Goal: Task Accomplishment & Management: Use online tool/utility

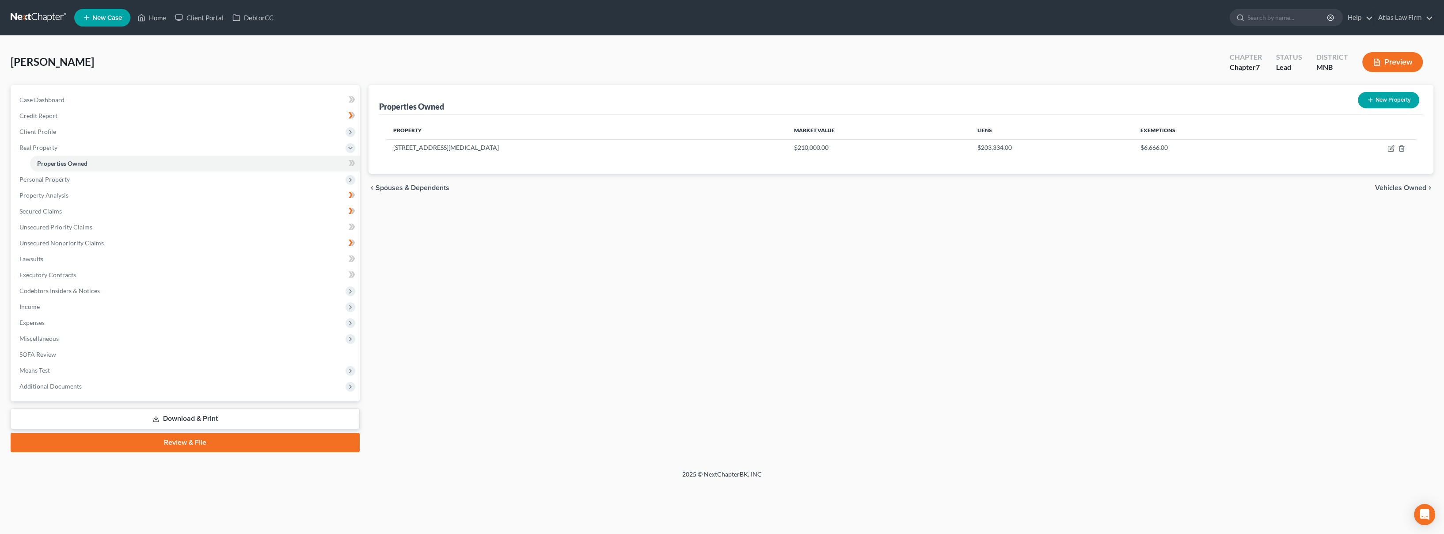
click at [1396, 54] on button "Preview" at bounding box center [1393, 62] width 61 height 20
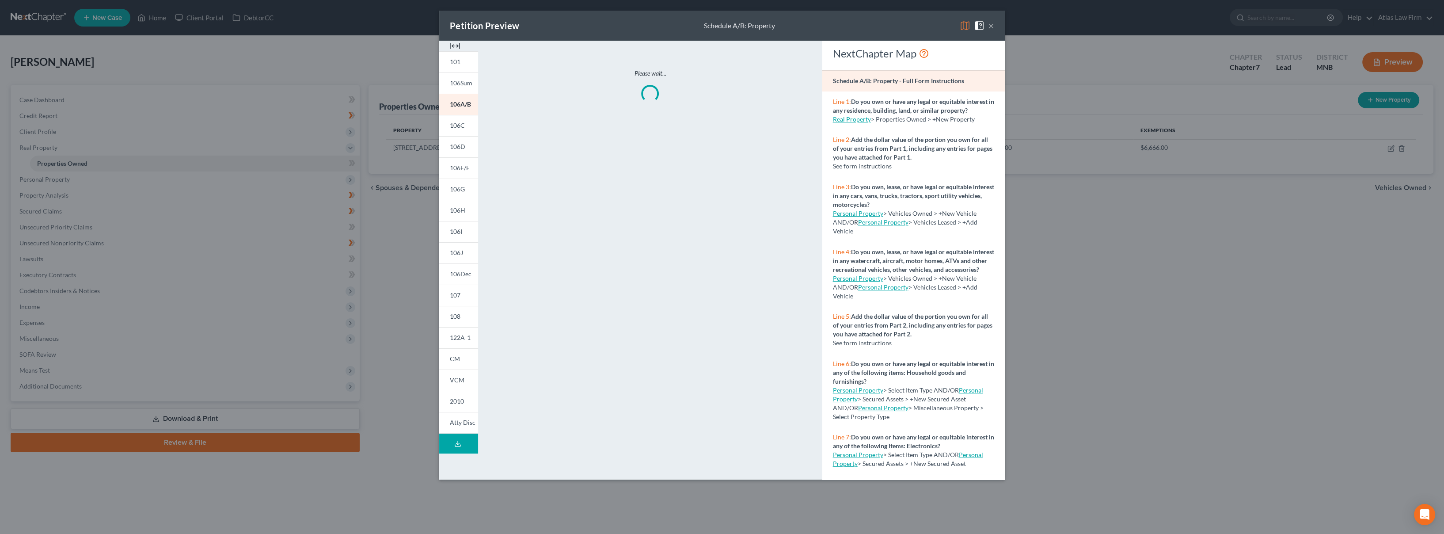
click at [970, 28] on img at bounding box center [965, 25] width 11 height 11
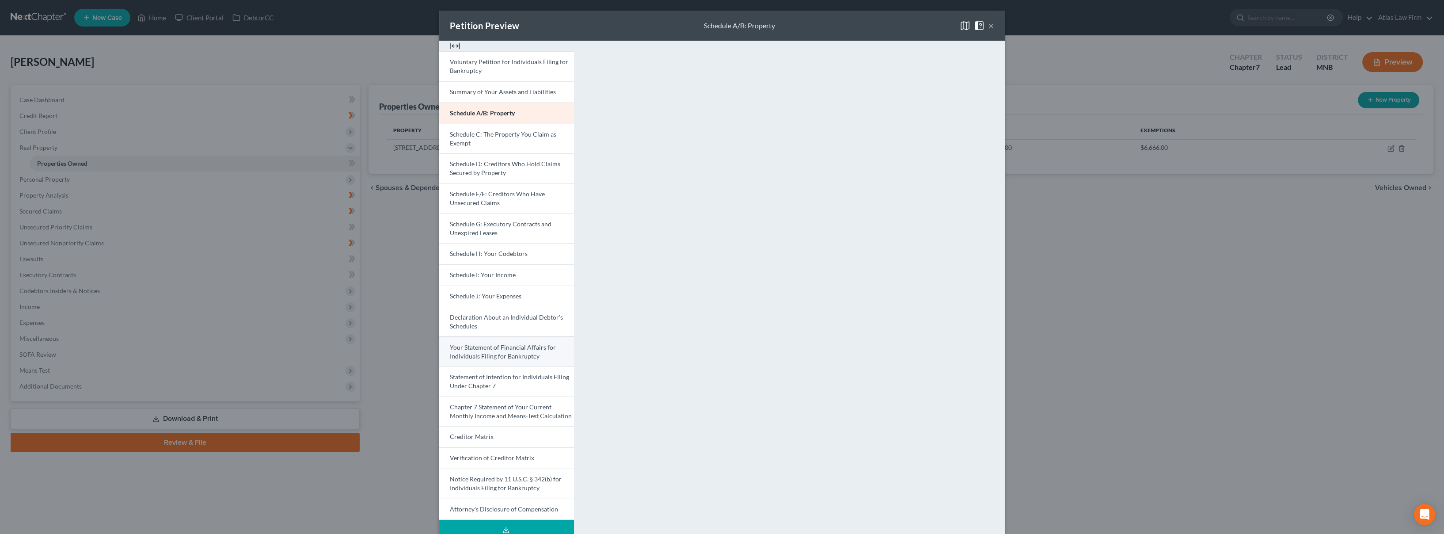
click at [504, 355] on span "Your Statement of Financial Affairs for Individuals Filing for Bankruptcy" at bounding box center [503, 351] width 106 height 16
drag, startPoint x: 984, startPoint y: 23, endPoint x: 980, endPoint y: 28, distance: 6.6
click at [988, 23] on button "×" at bounding box center [991, 25] width 6 height 11
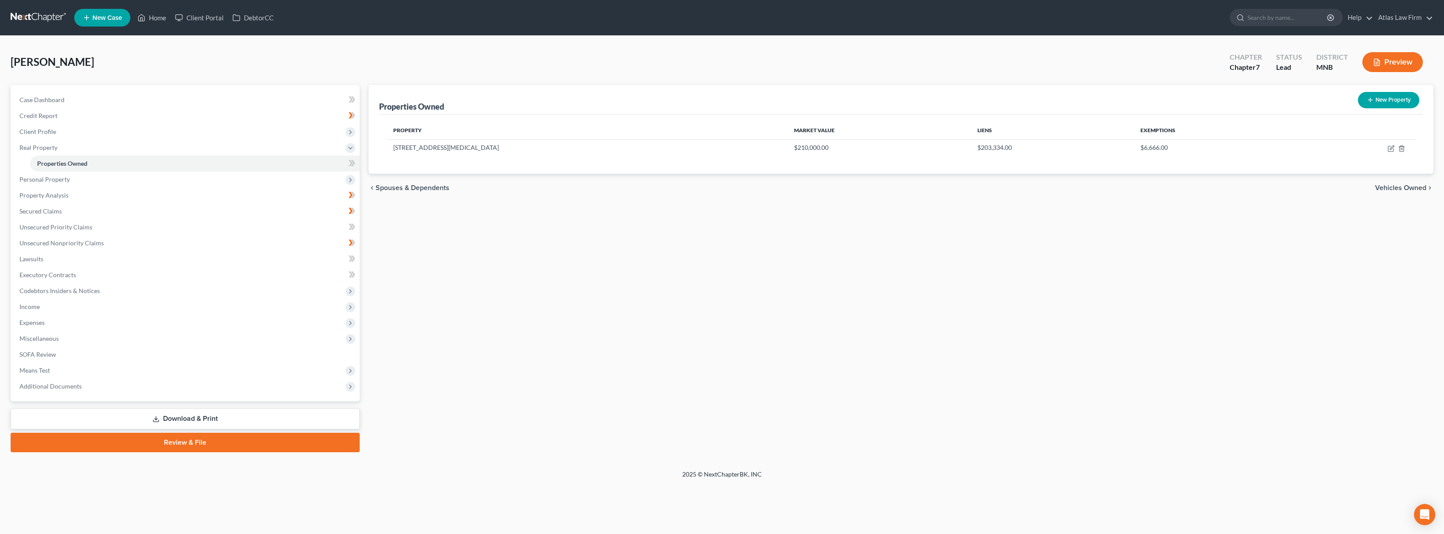
click at [42, 23] on link at bounding box center [39, 18] width 57 height 16
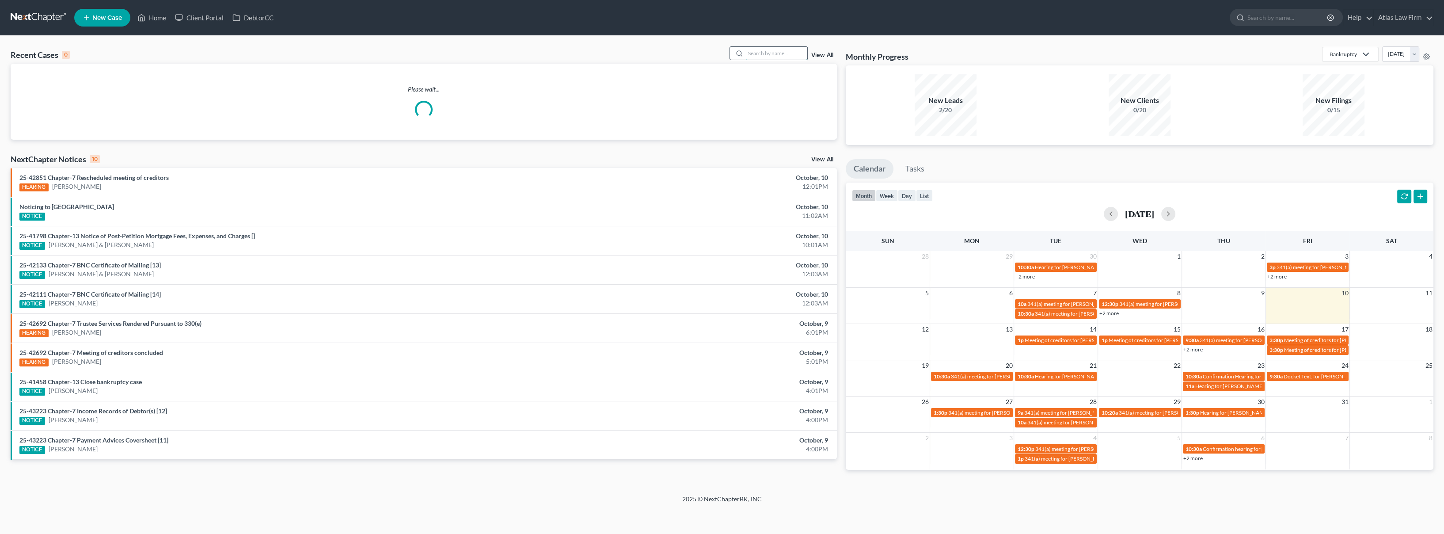
click at [752, 54] on input "search" at bounding box center [777, 53] width 62 height 13
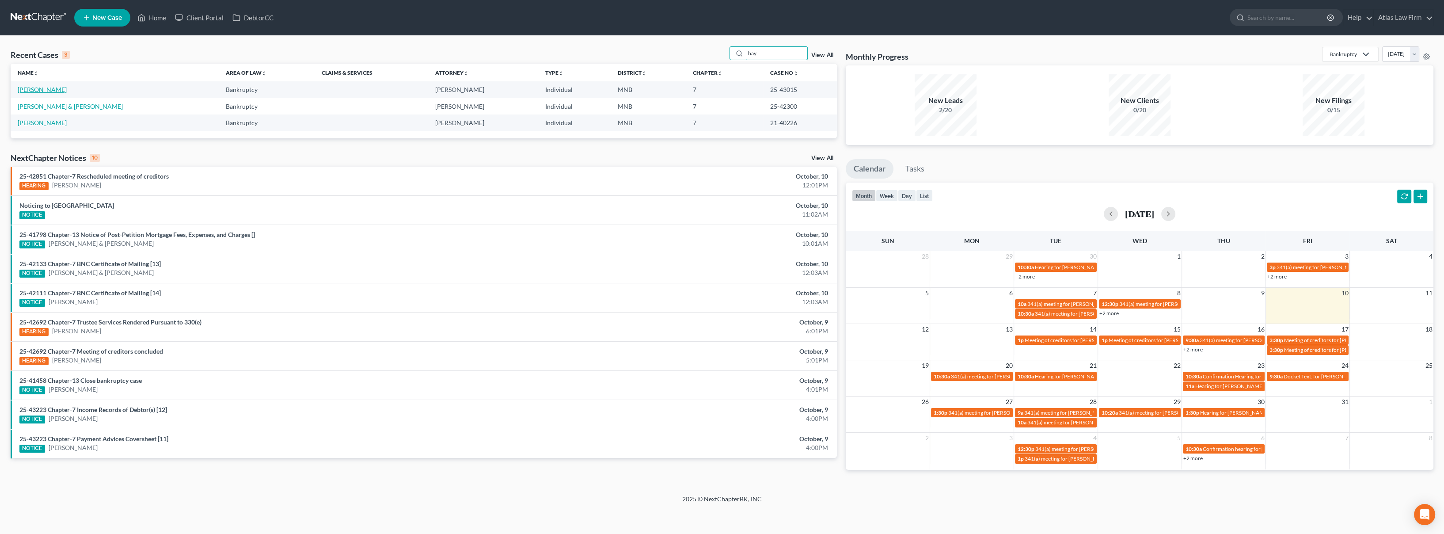
type input "hay"
click at [31, 86] on link "[PERSON_NAME]" at bounding box center [42, 90] width 49 height 8
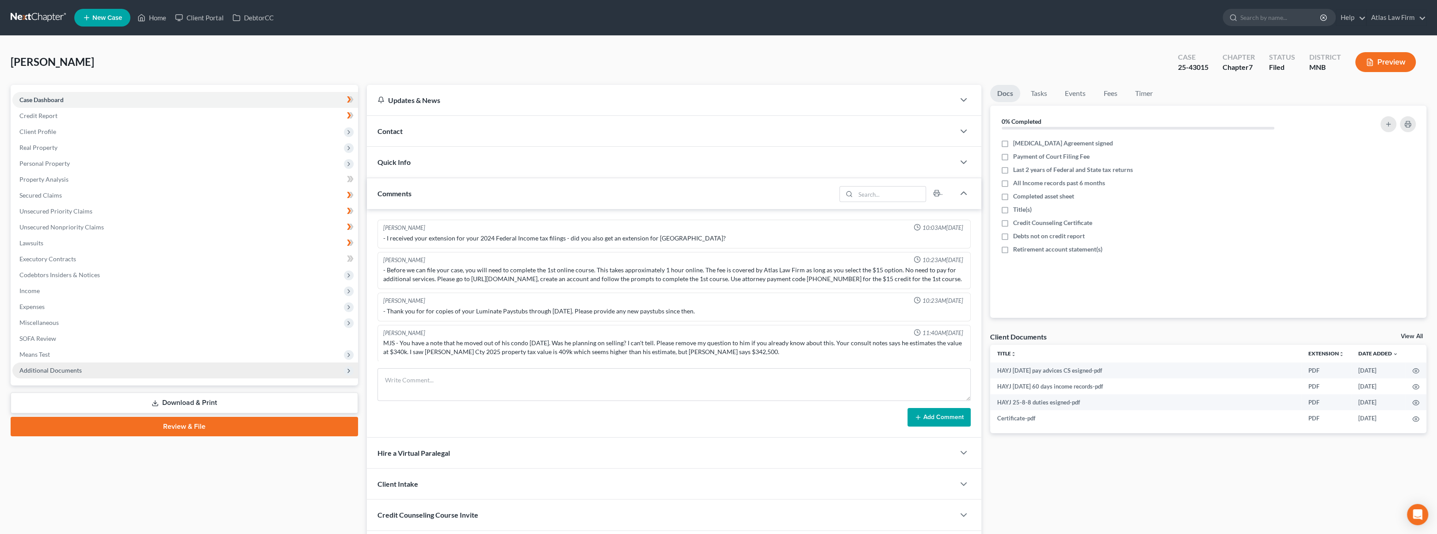
scroll to position [541, 0]
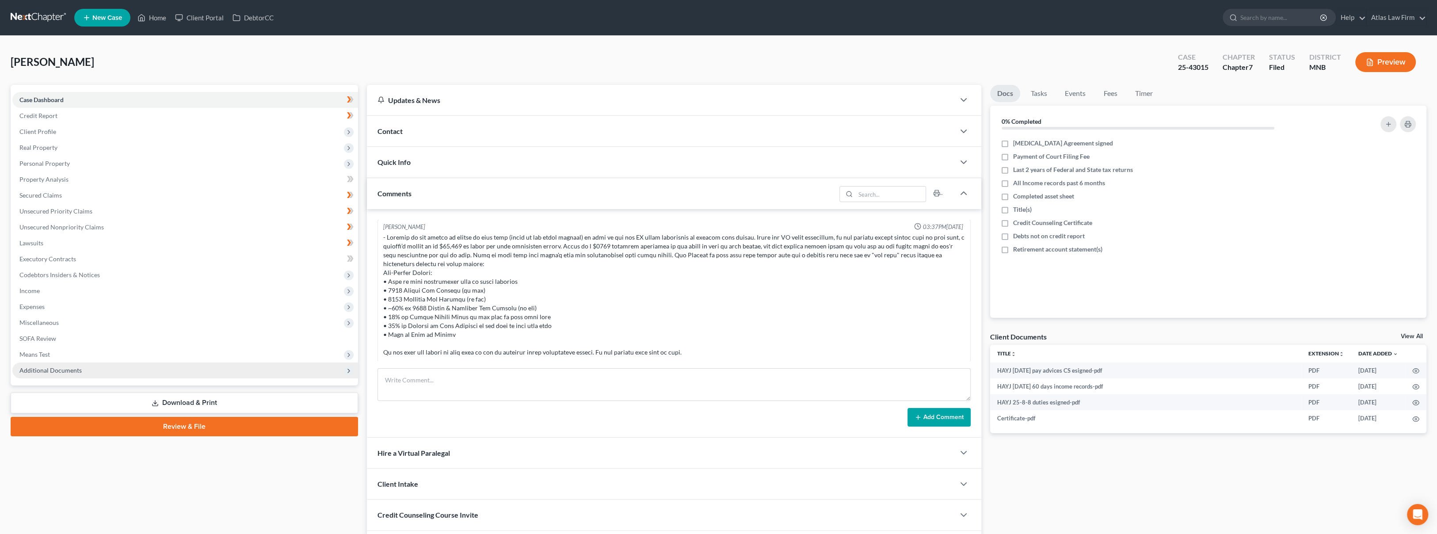
click at [49, 371] on span "Additional Documents" at bounding box center [50, 370] width 62 height 8
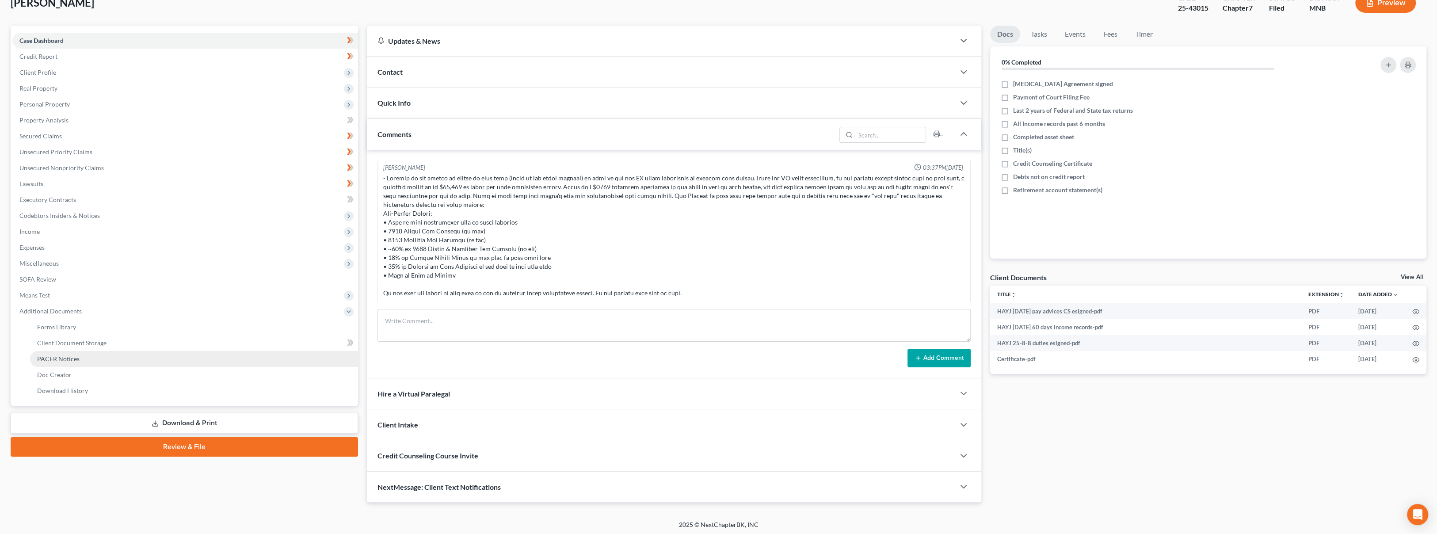
scroll to position [61, 0]
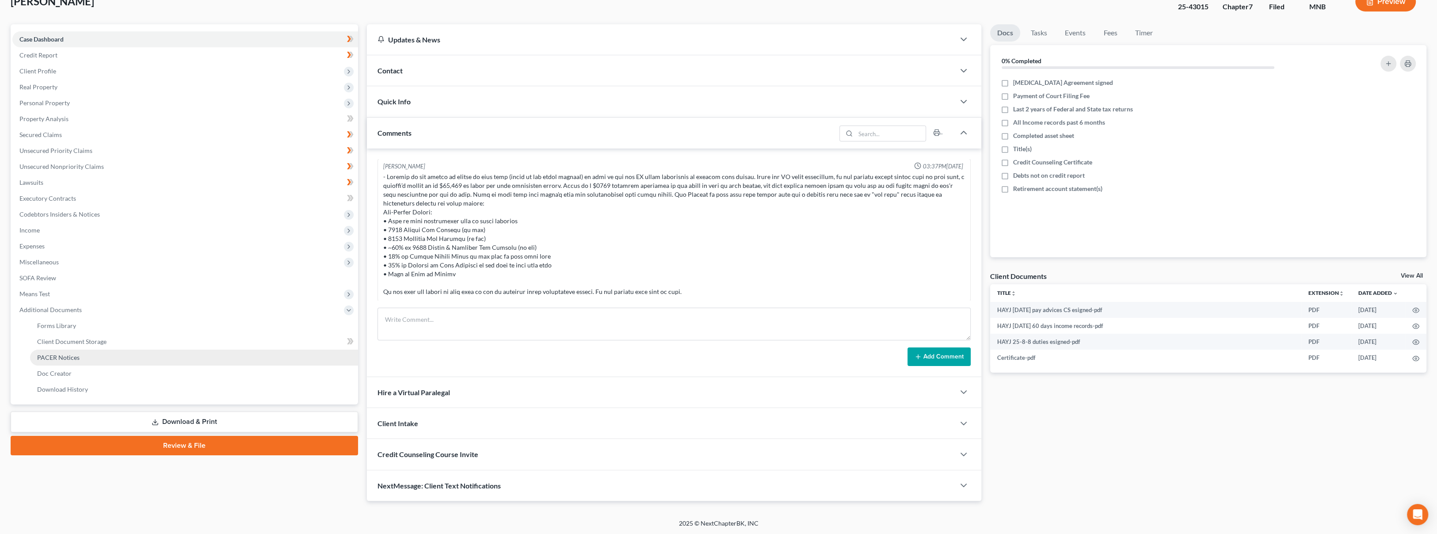
click at [55, 362] on link "PACER Notices" at bounding box center [194, 358] width 328 height 16
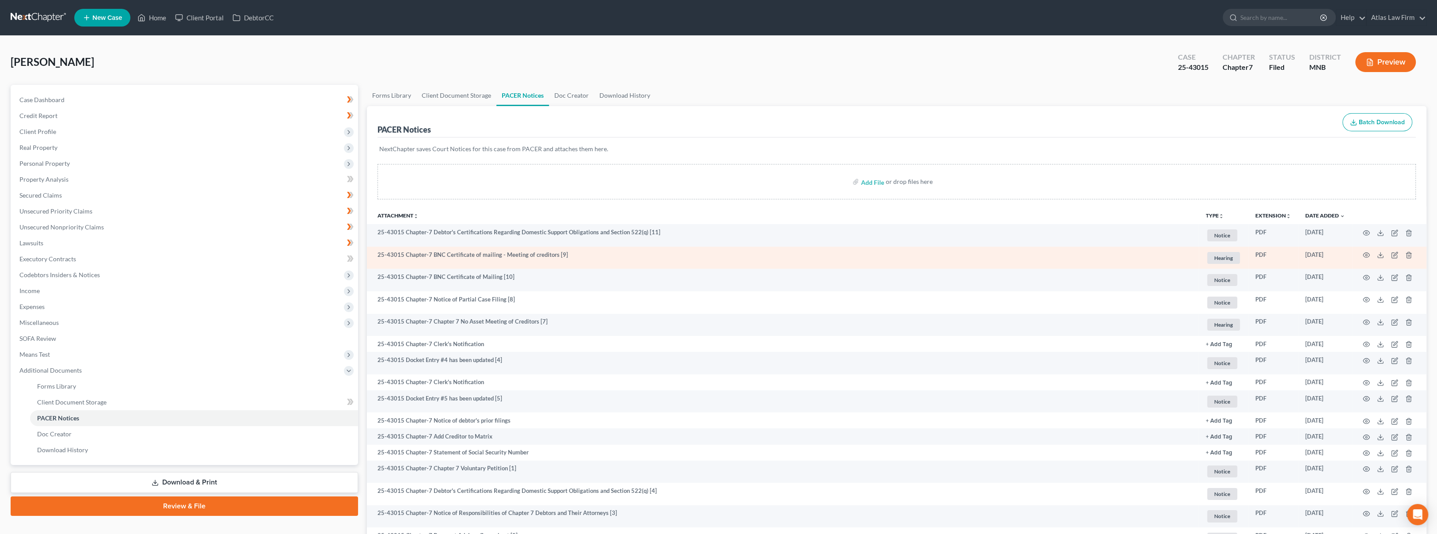
scroll to position [49, 0]
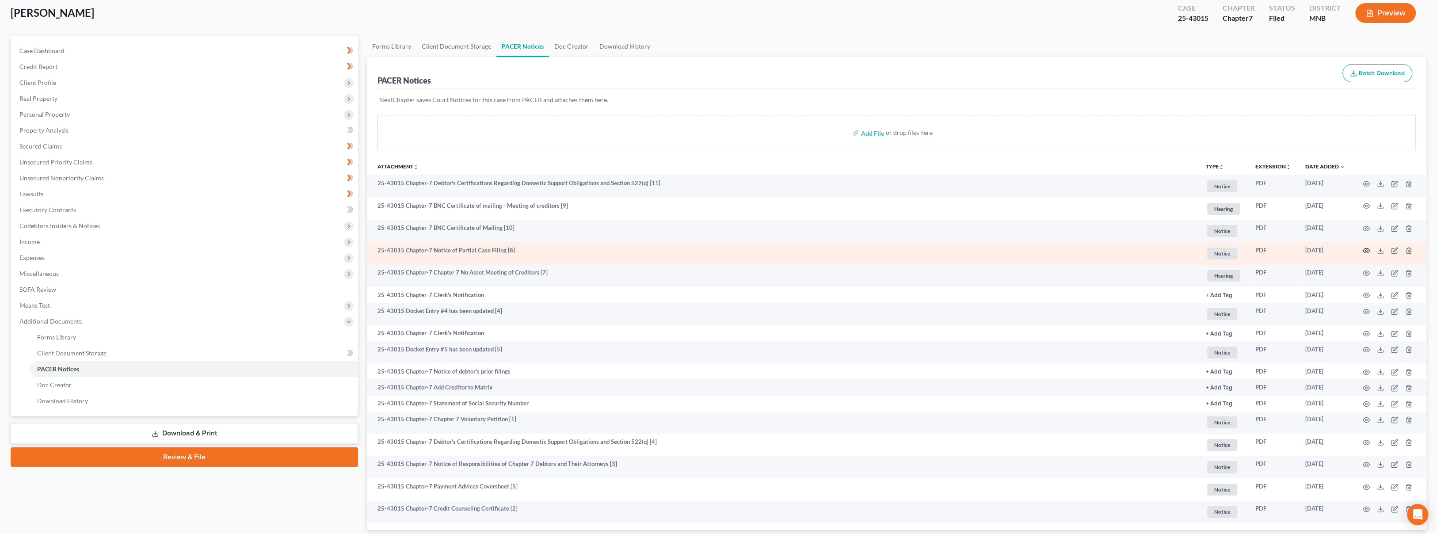
click at [1366, 249] on icon "button" at bounding box center [1366, 250] width 7 height 7
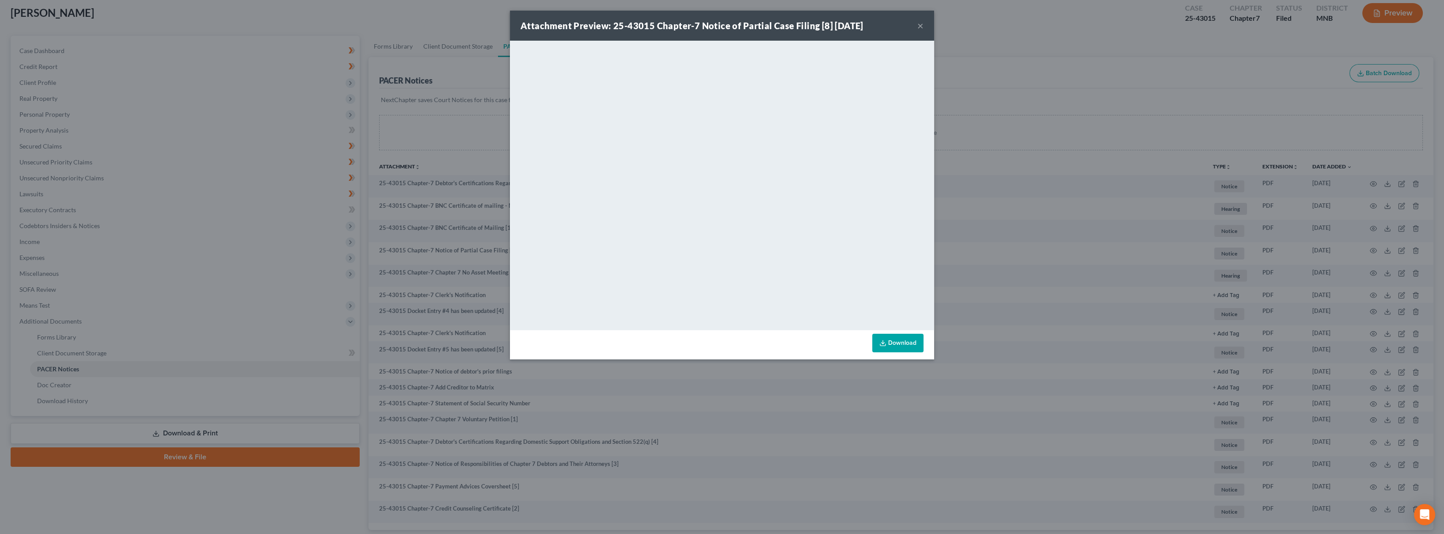
click at [921, 27] on button "×" at bounding box center [921, 25] width 6 height 11
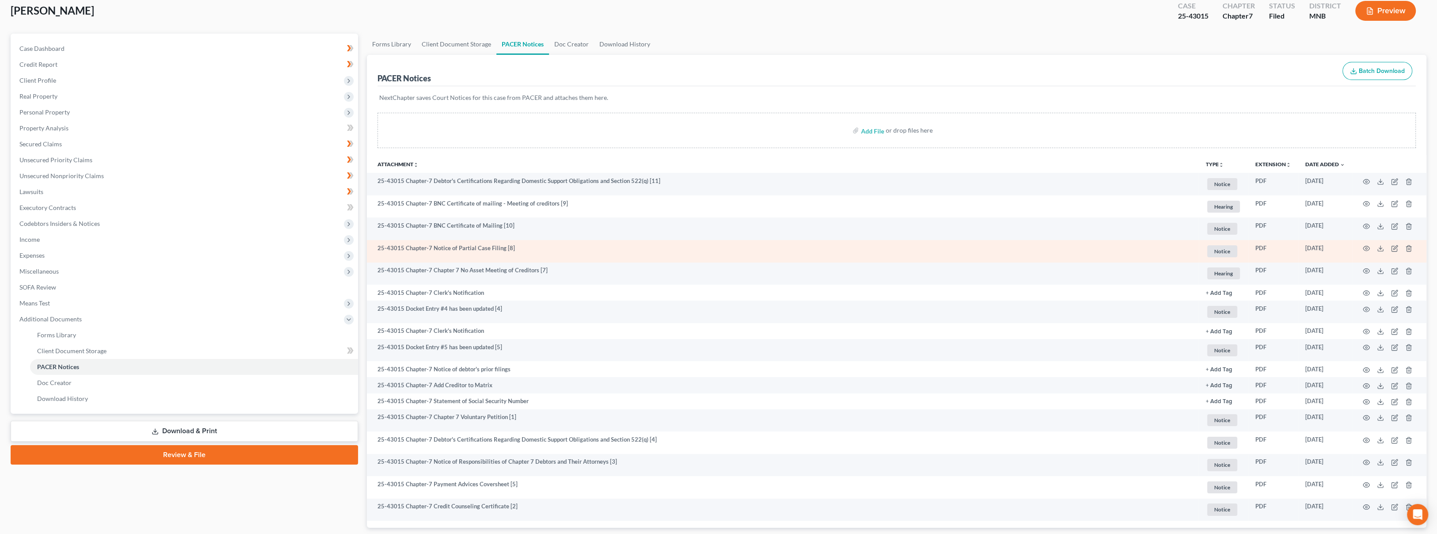
scroll to position [107, 0]
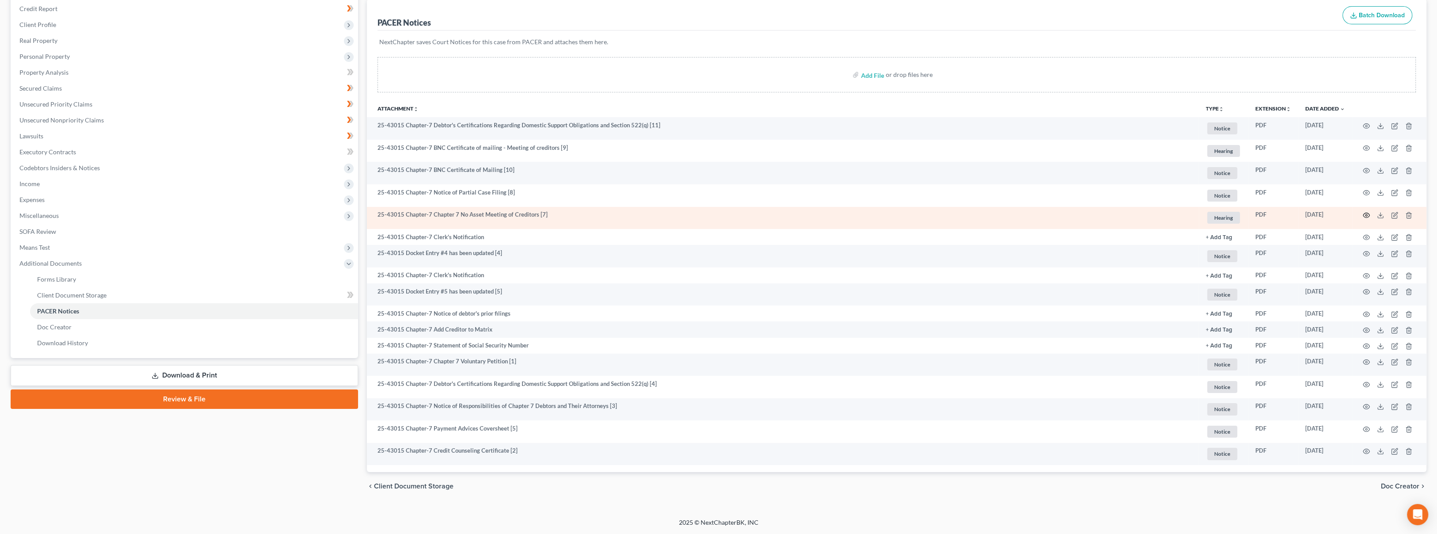
click at [1365, 215] on circle "button" at bounding box center [1366, 215] width 2 height 2
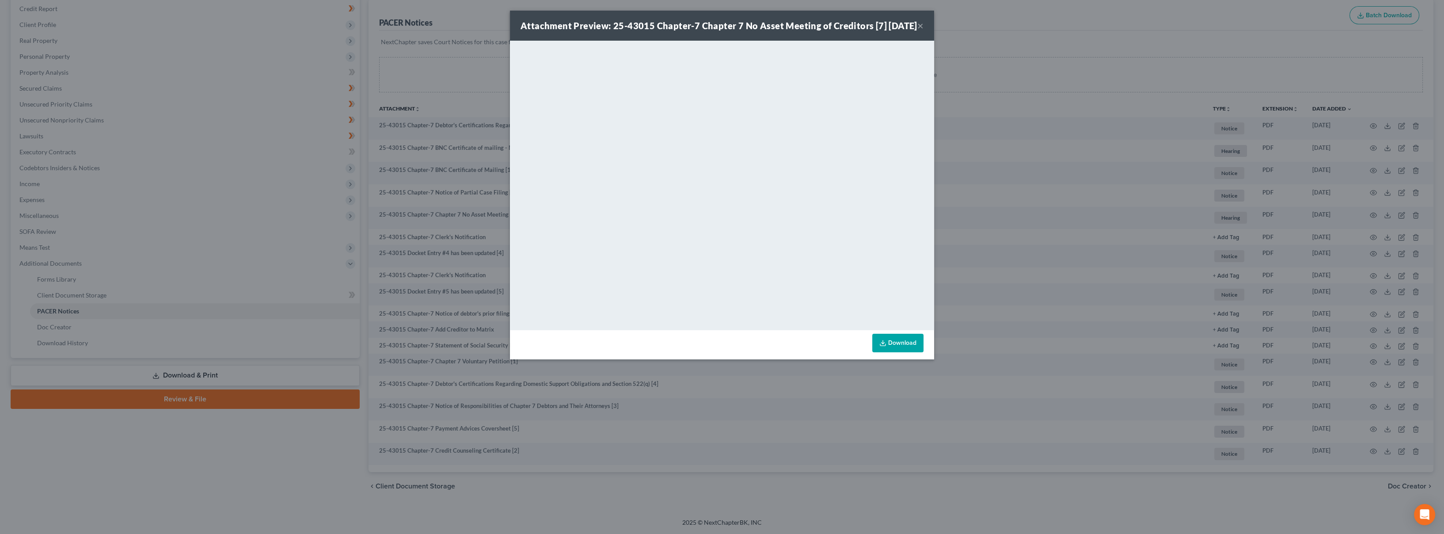
click at [922, 31] on button "×" at bounding box center [921, 25] width 6 height 11
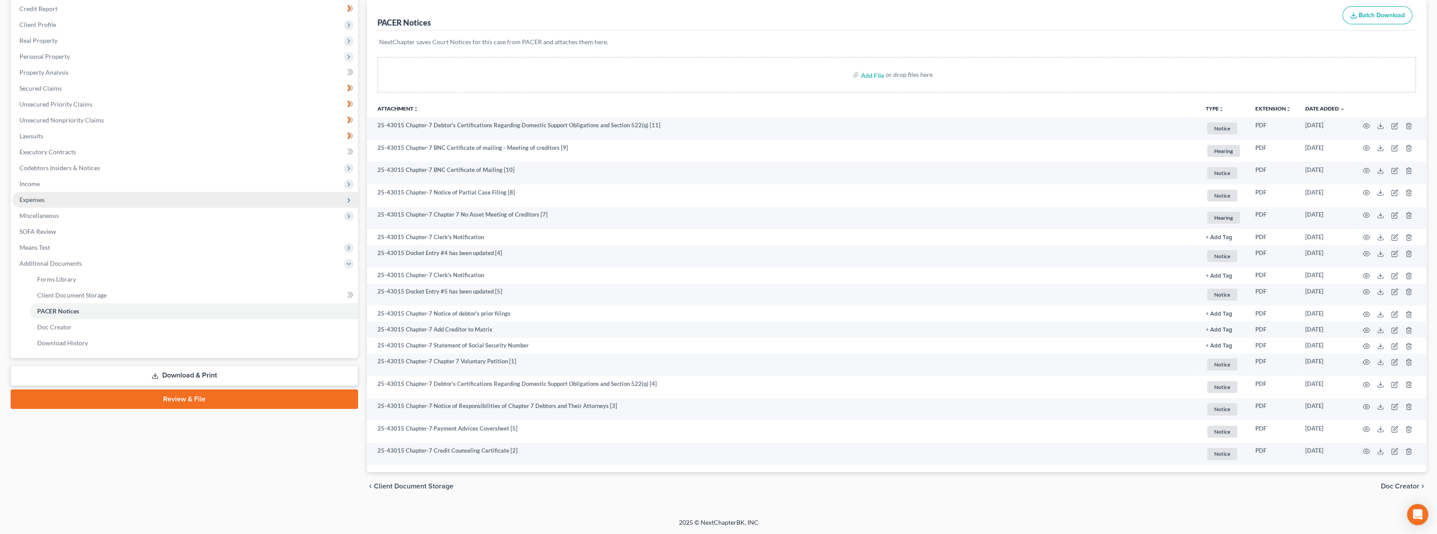
scroll to position [58, 0]
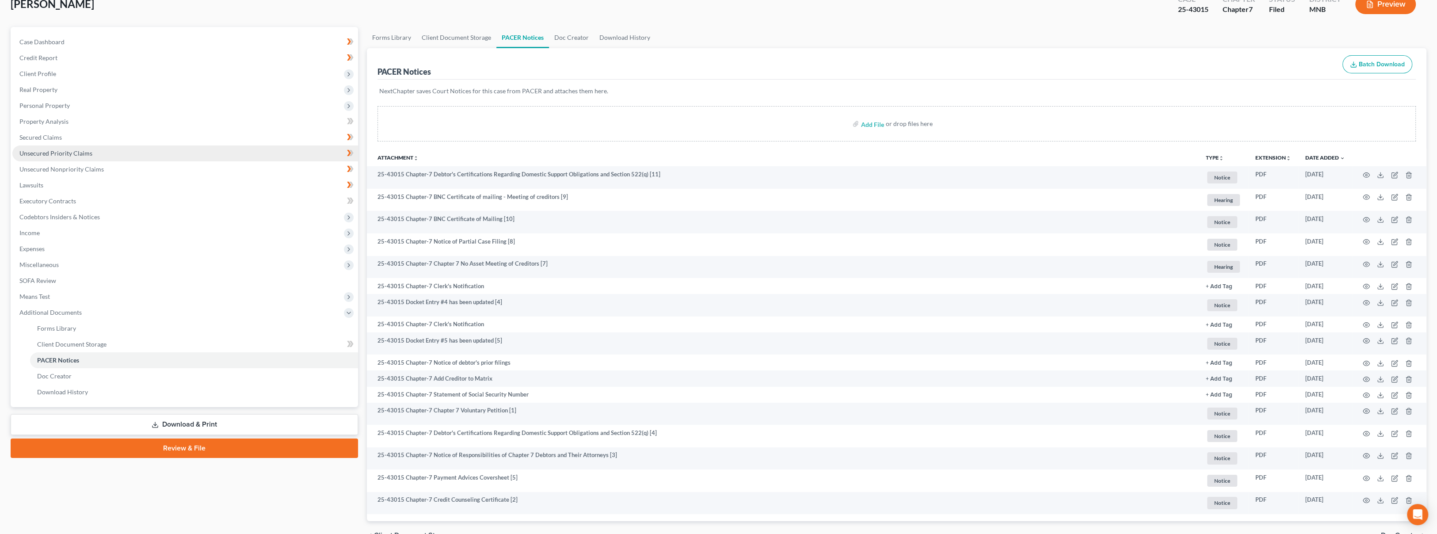
click at [122, 156] on link "Unsecured Priority Claims" at bounding box center [185, 153] width 346 height 16
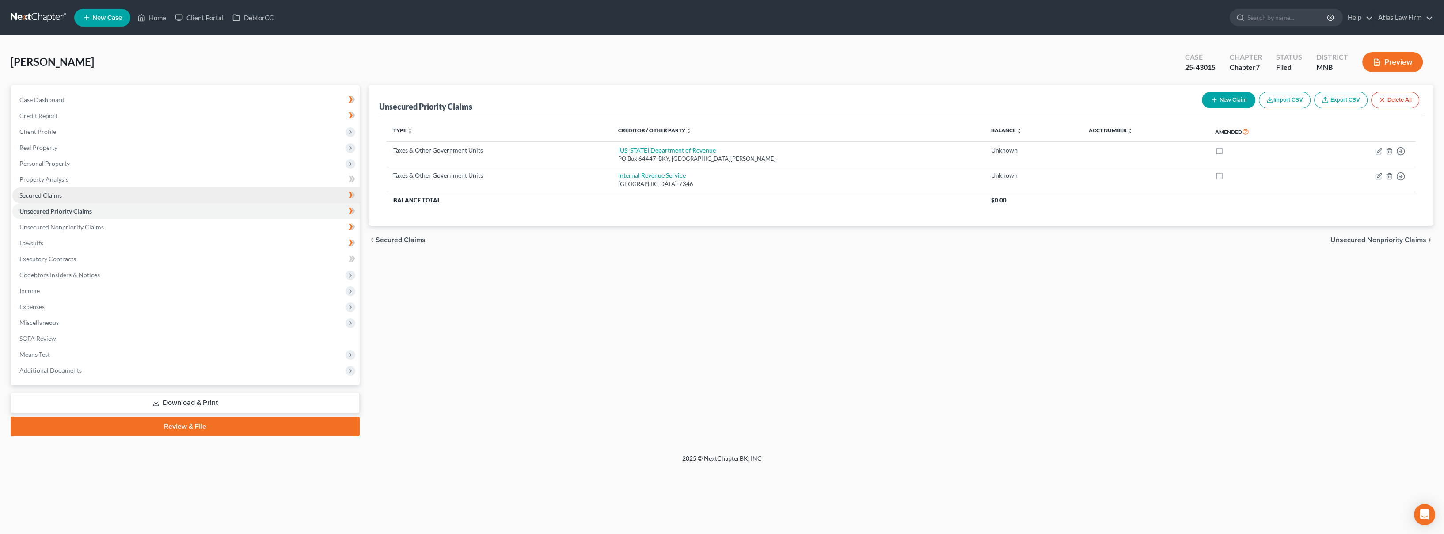
click at [122, 199] on link "Secured Claims" at bounding box center [185, 195] width 347 height 16
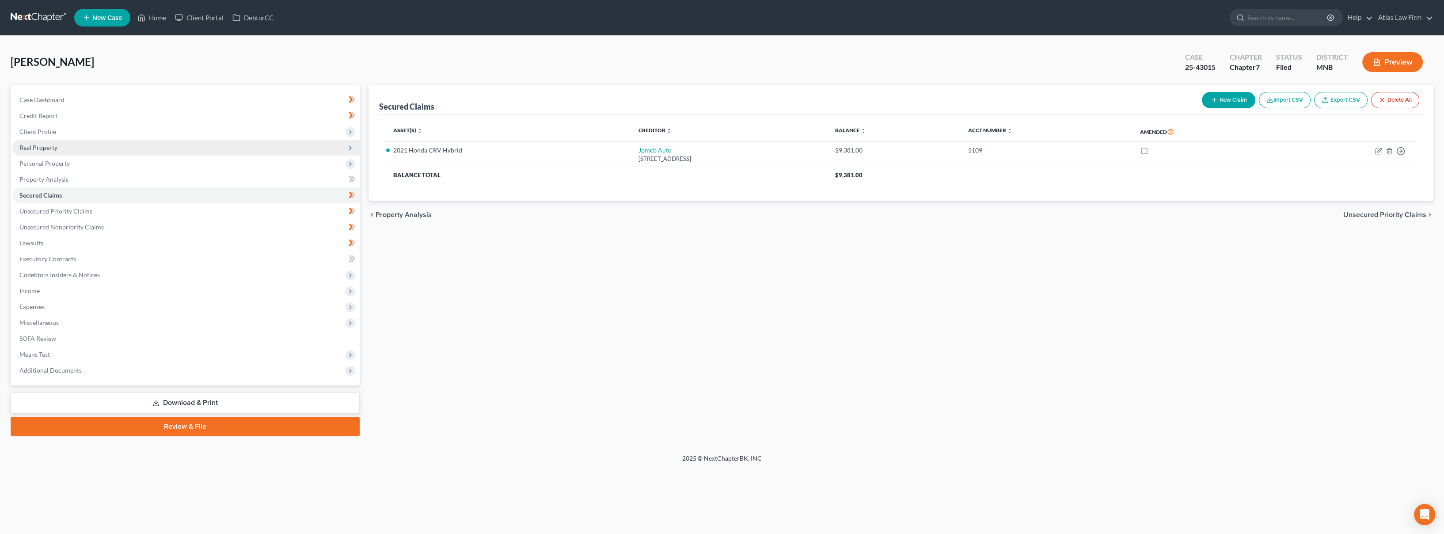
click at [120, 149] on span "Real Property" at bounding box center [185, 148] width 347 height 16
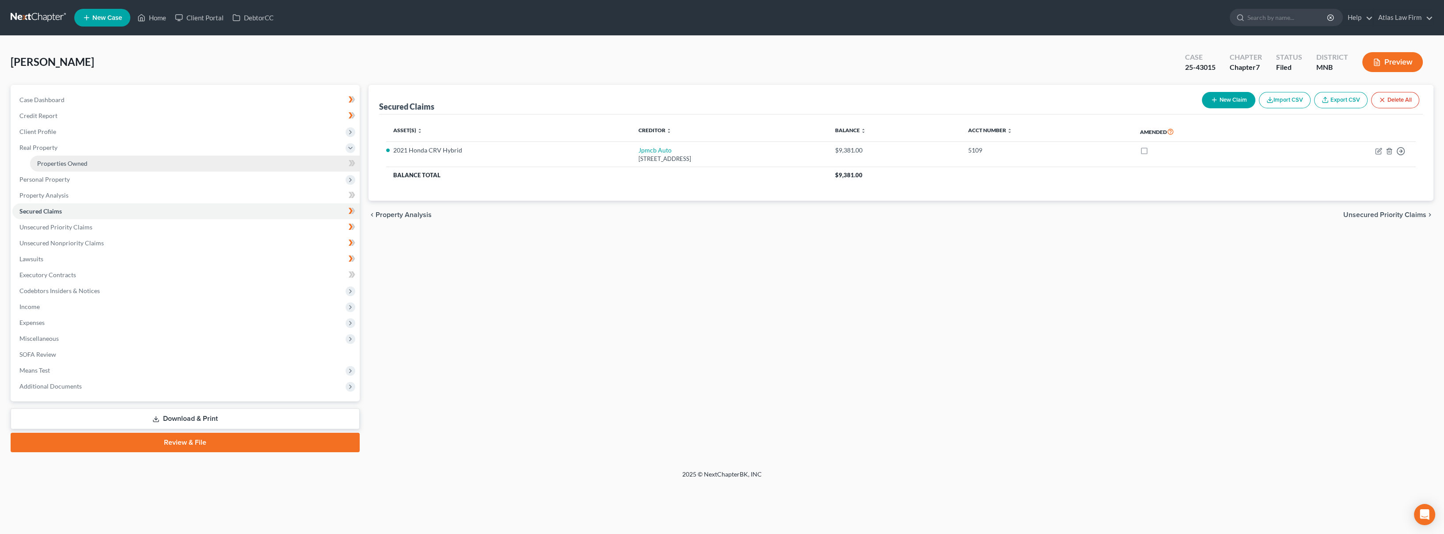
click at [116, 156] on link "Properties Owned" at bounding box center [195, 164] width 330 height 16
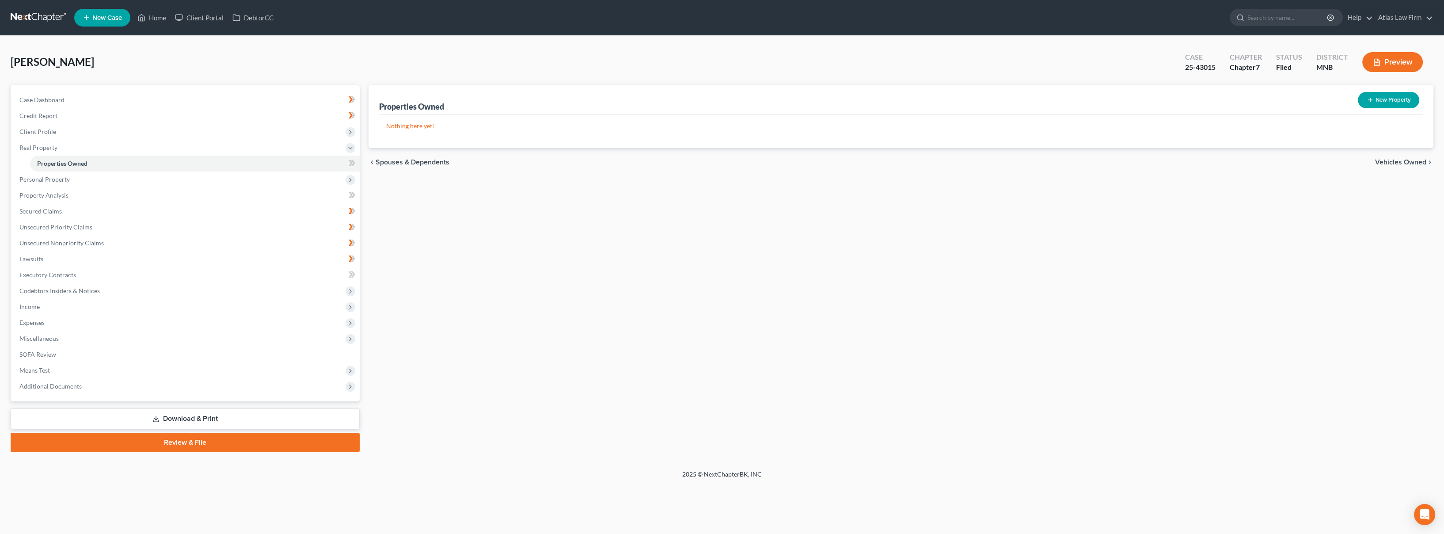
click at [42, 13] on link at bounding box center [39, 18] width 57 height 16
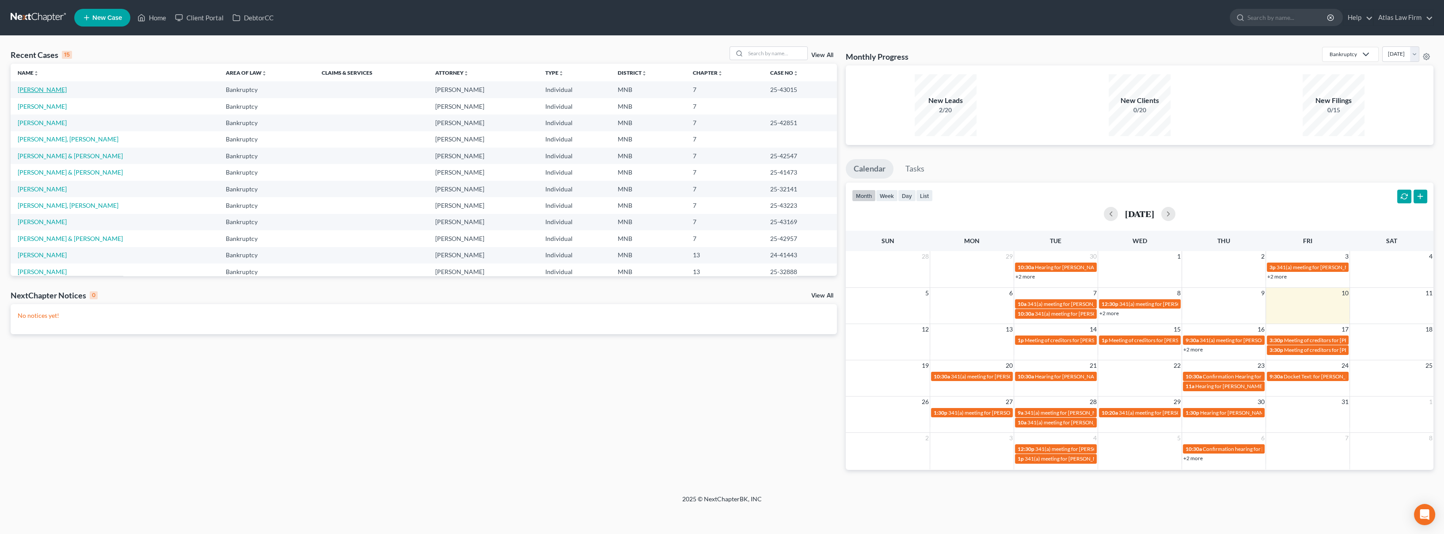
click at [46, 87] on link "[PERSON_NAME]" at bounding box center [42, 90] width 49 height 8
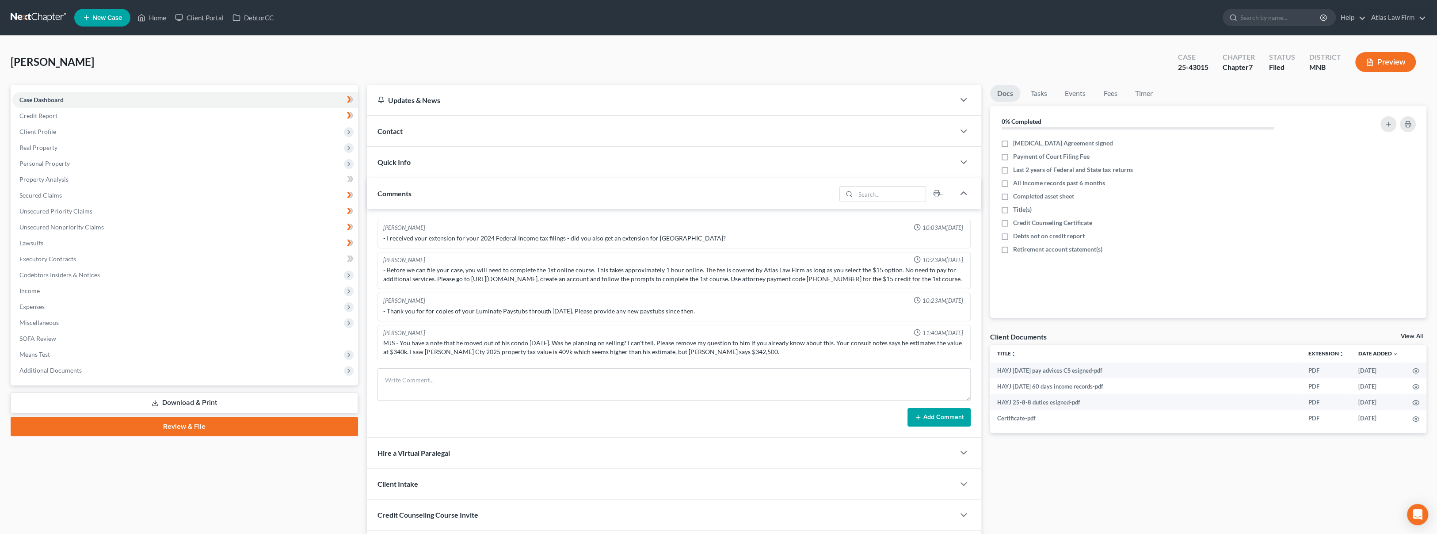
scroll to position [541, 0]
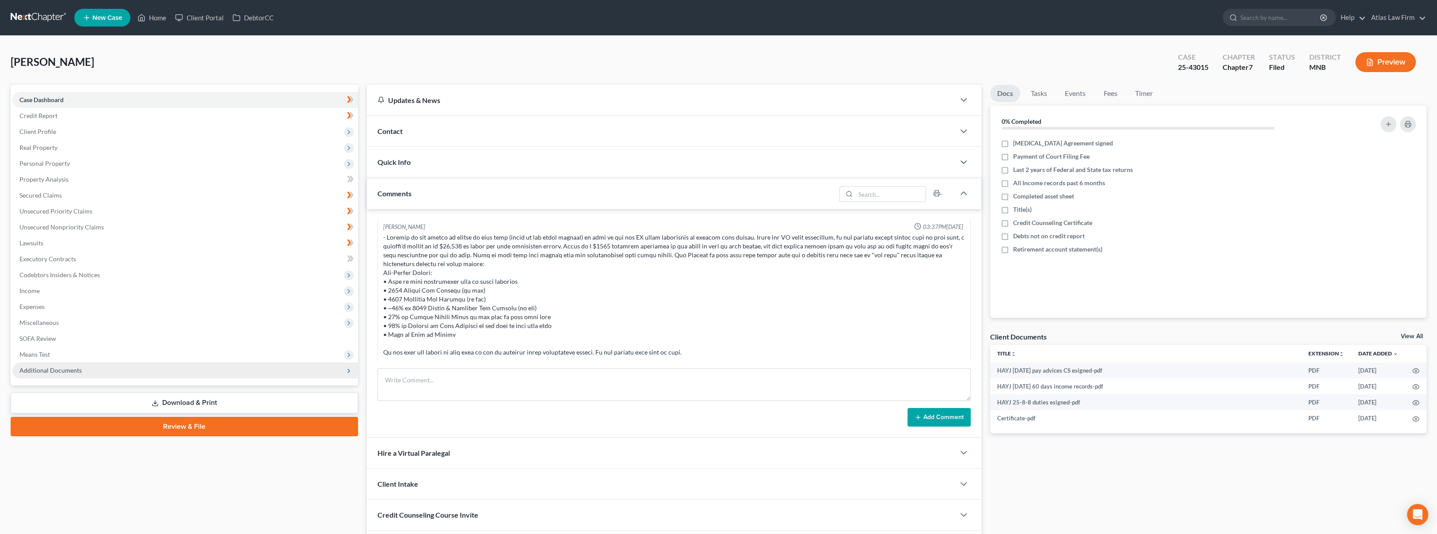
click at [81, 368] on span "Additional Documents" at bounding box center [185, 370] width 346 height 16
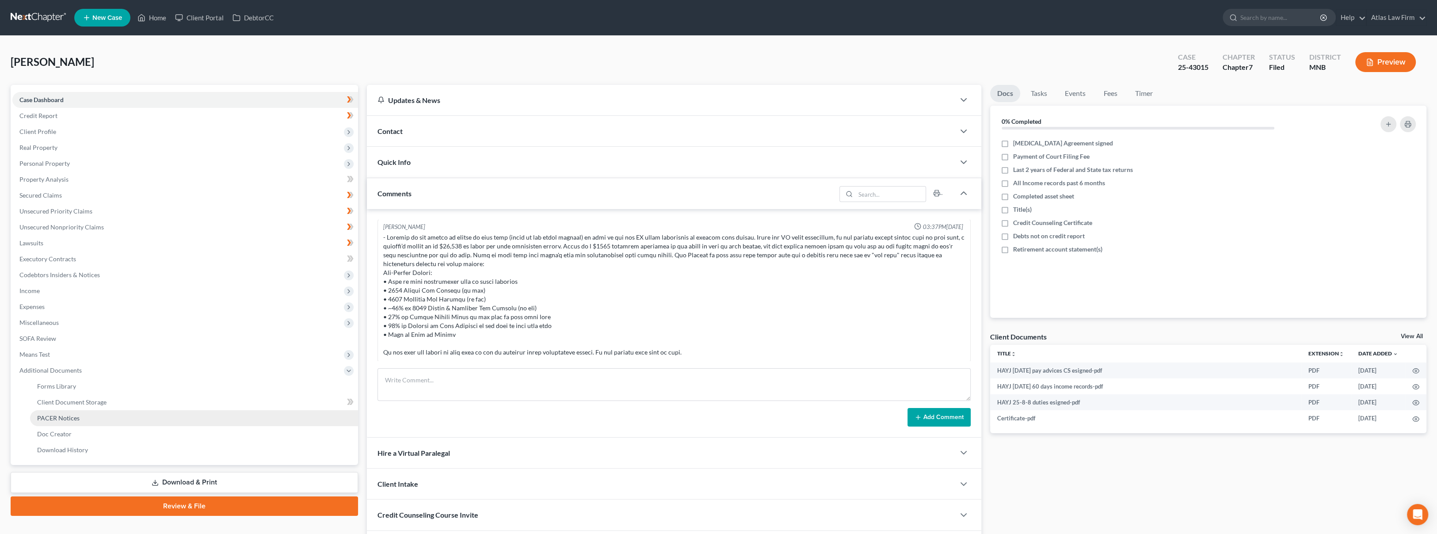
click at [86, 416] on link "PACER Notices" at bounding box center [194, 418] width 328 height 16
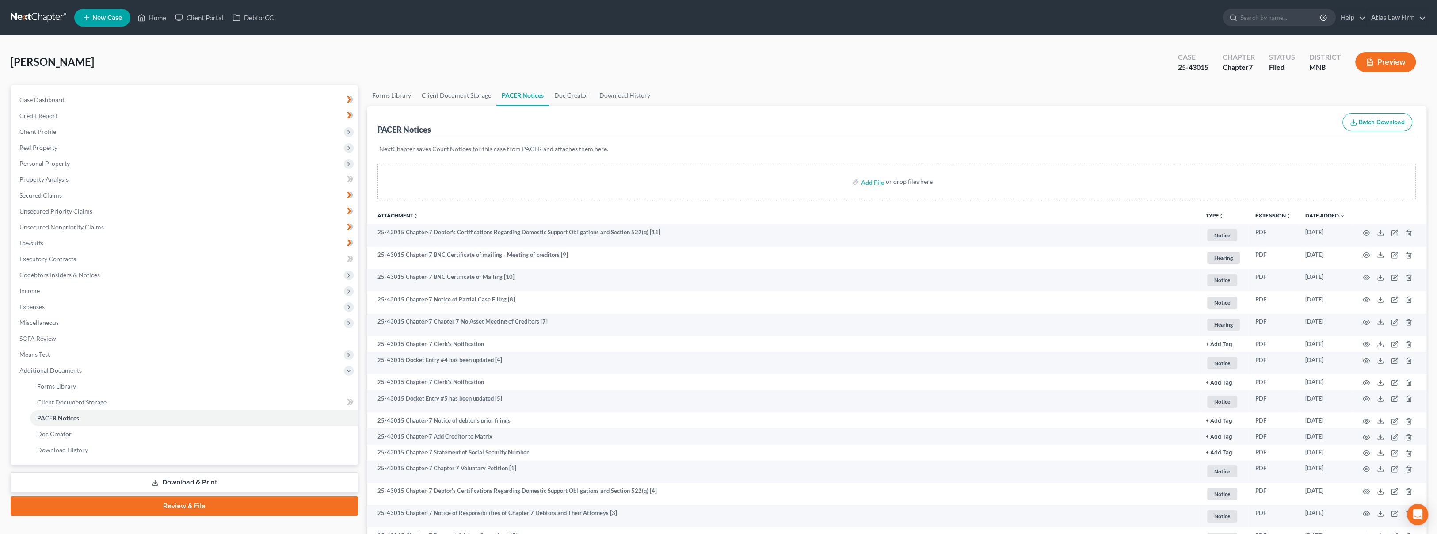
click at [25, 18] on link at bounding box center [39, 18] width 57 height 16
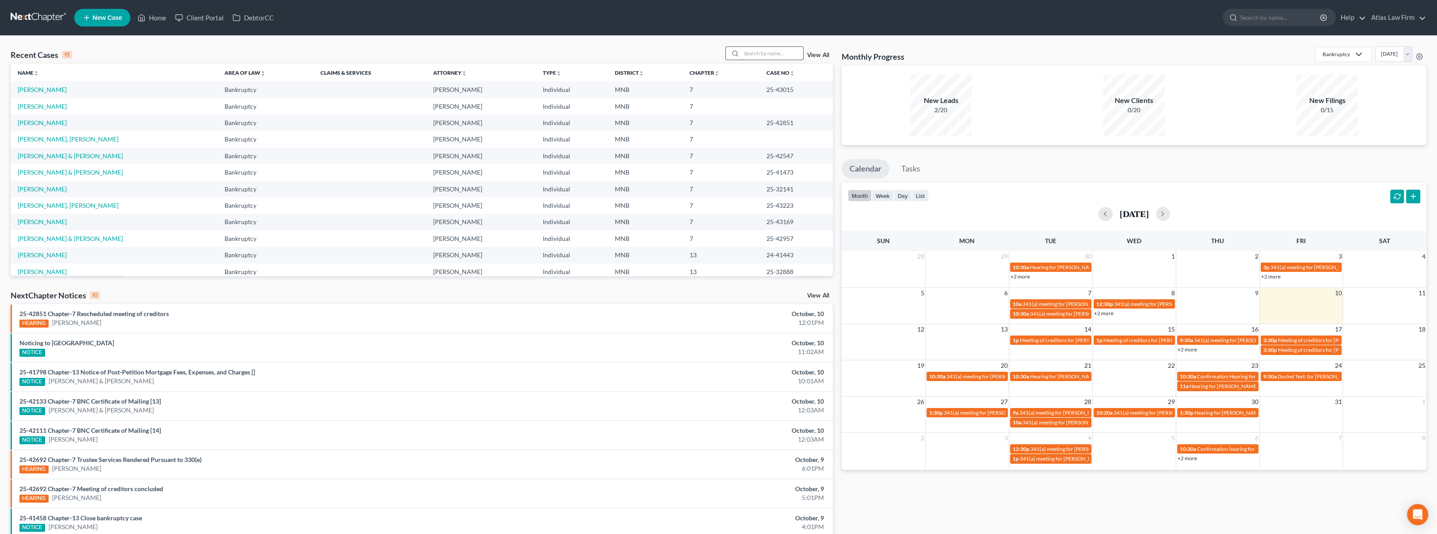
click at [788, 52] on input "search" at bounding box center [772, 53] width 62 height 13
type input "[PERSON_NAME]"
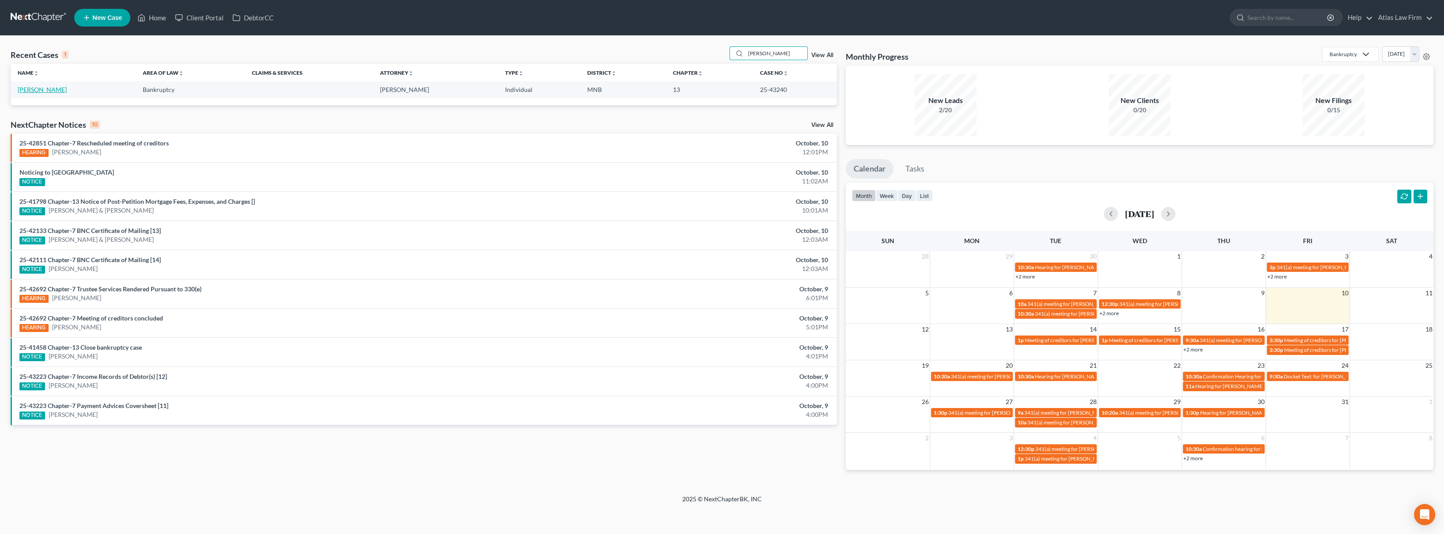
click at [40, 89] on link "[PERSON_NAME]" at bounding box center [42, 90] width 49 height 8
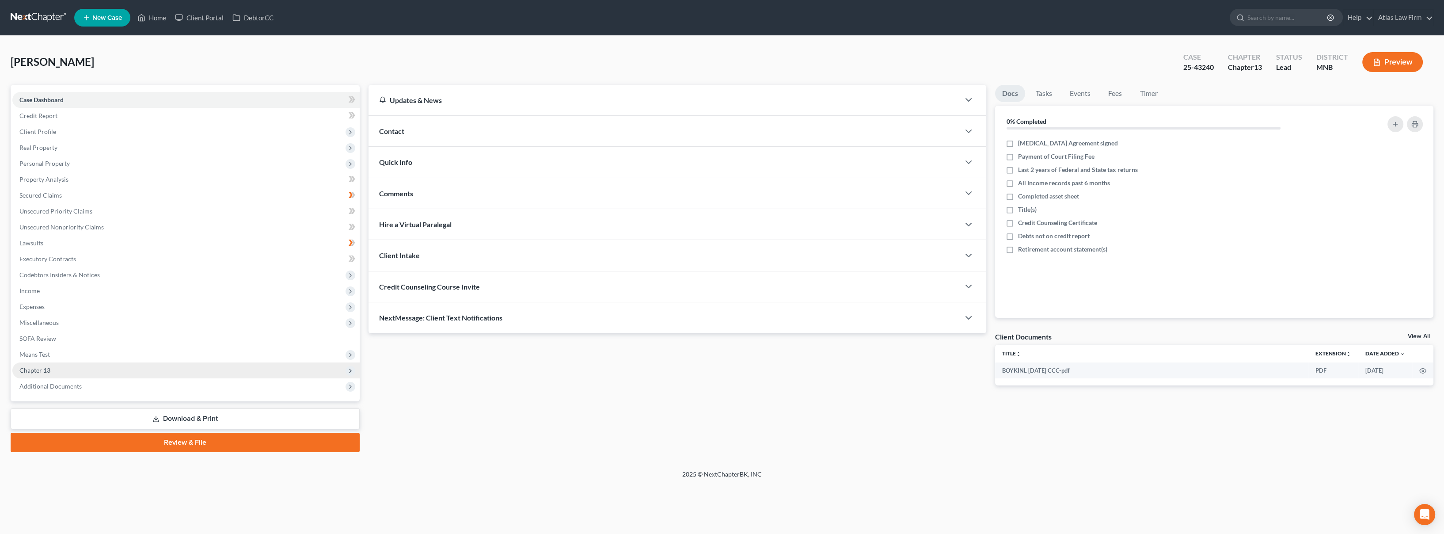
click at [107, 365] on span "Chapter 13" at bounding box center [185, 370] width 347 height 16
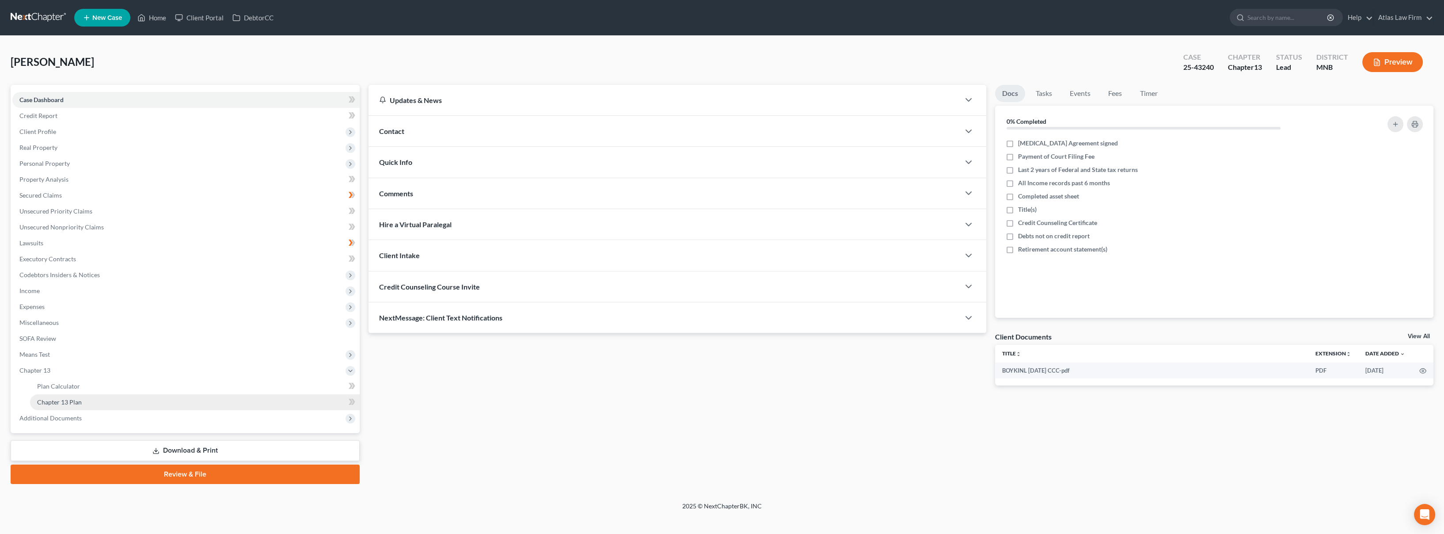
click at [122, 406] on link "Chapter 13 Plan" at bounding box center [195, 402] width 330 height 16
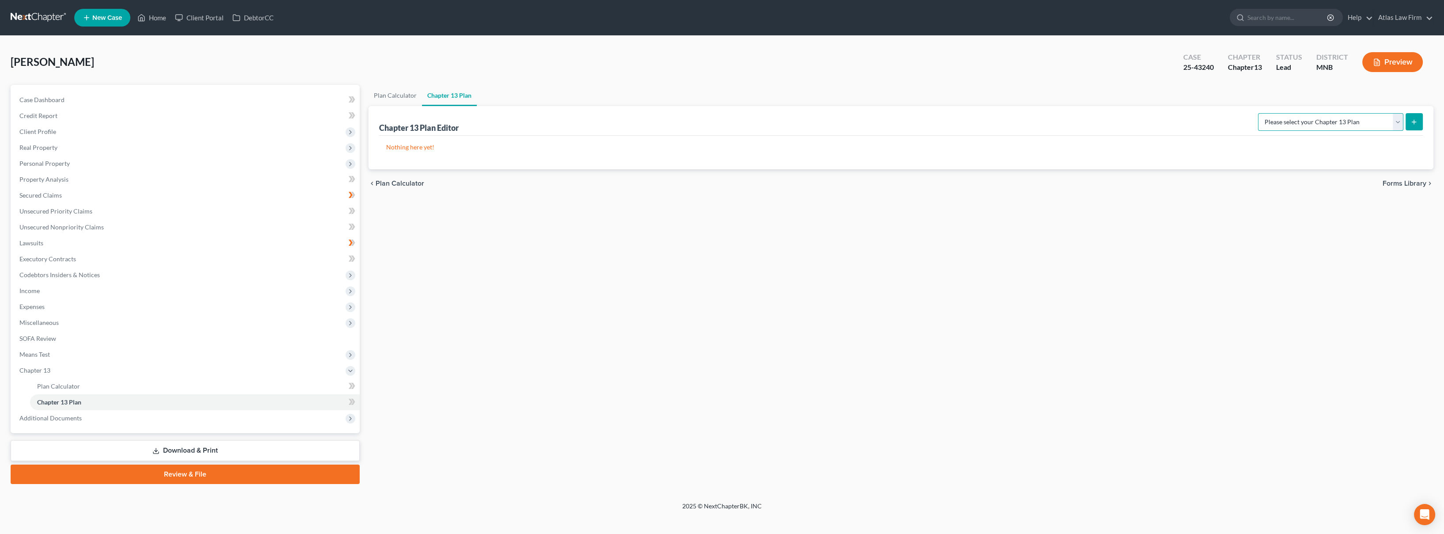
click at [1393, 120] on select "Please select your Chapter 13 Plan [US_STATE] Chapter 13 Plan: Revised [DATE] […" at bounding box center [1330, 122] width 145 height 18
select select "2"
click at [1261, 113] on select "Please select your Chapter 13 Plan [US_STATE] Chapter 13 Plan: Revised [DATE] […" at bounding box center [1330, 122] width 145 height 18
click at [1414, 118] on icon "submit" at bounding box center [1414, 121] width 7 height 7
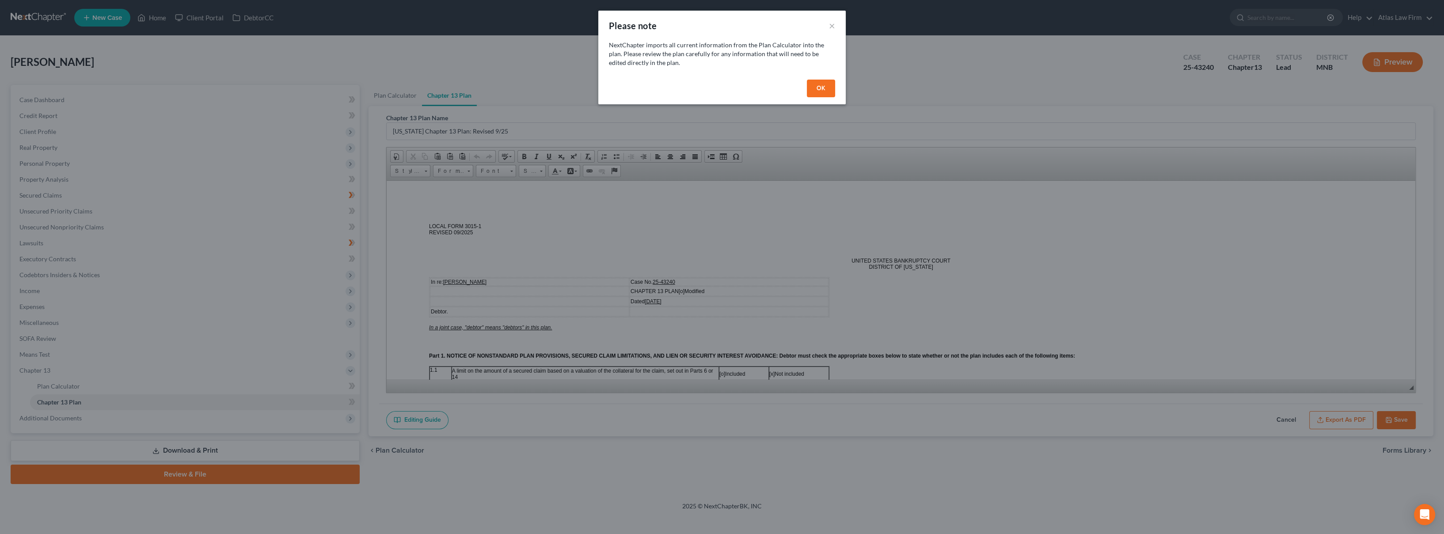
click at [834, 86] on button "OK" at bounding box center [821, 89] width 28 height 18
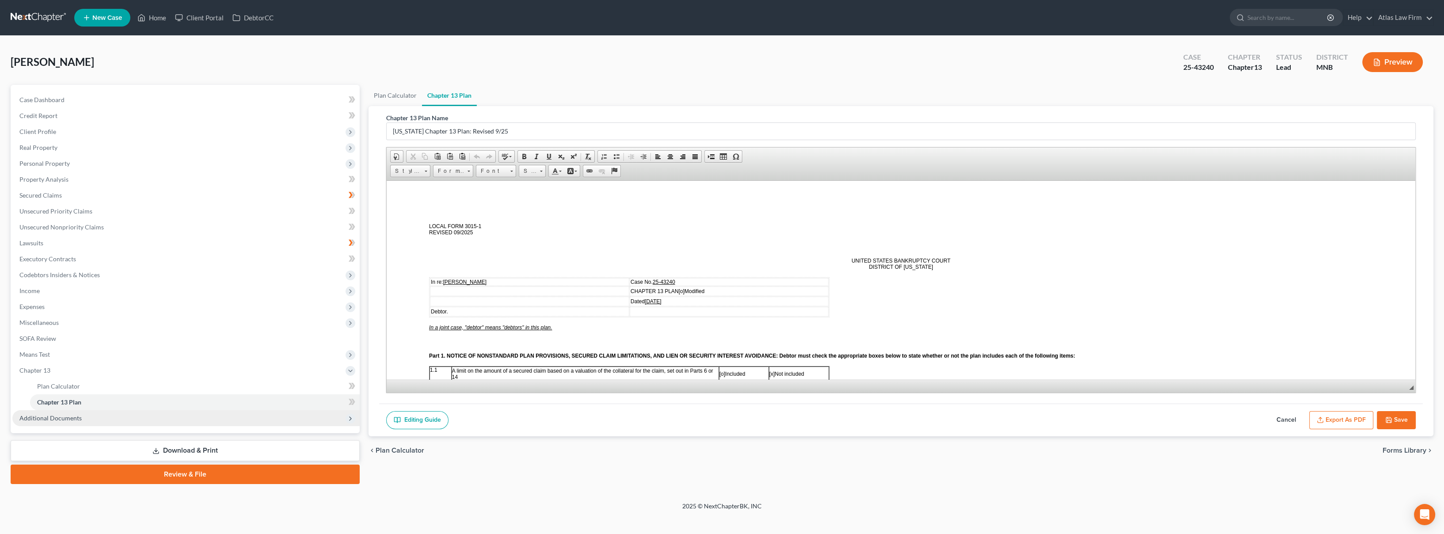
click at [35, 415] on span "Additional Documents" at bounding box center [50, 418] width 62 height 8
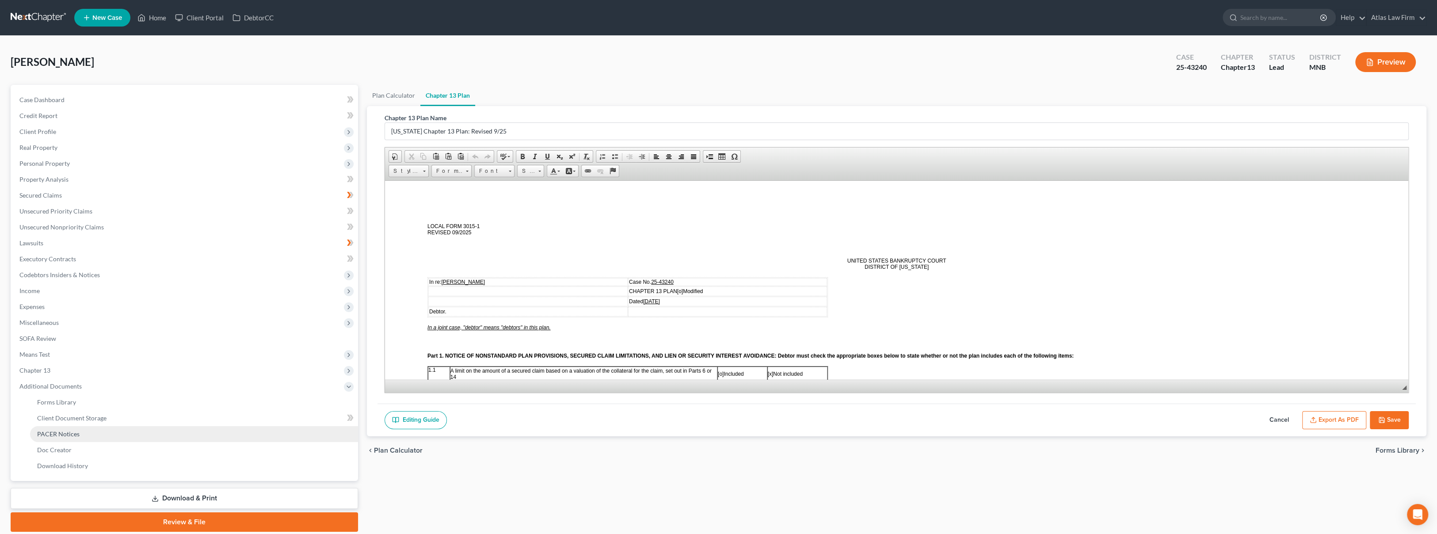
click at [91, 435] on link "PACER Notices" at bounding box center [194, 434] width 328 height 16
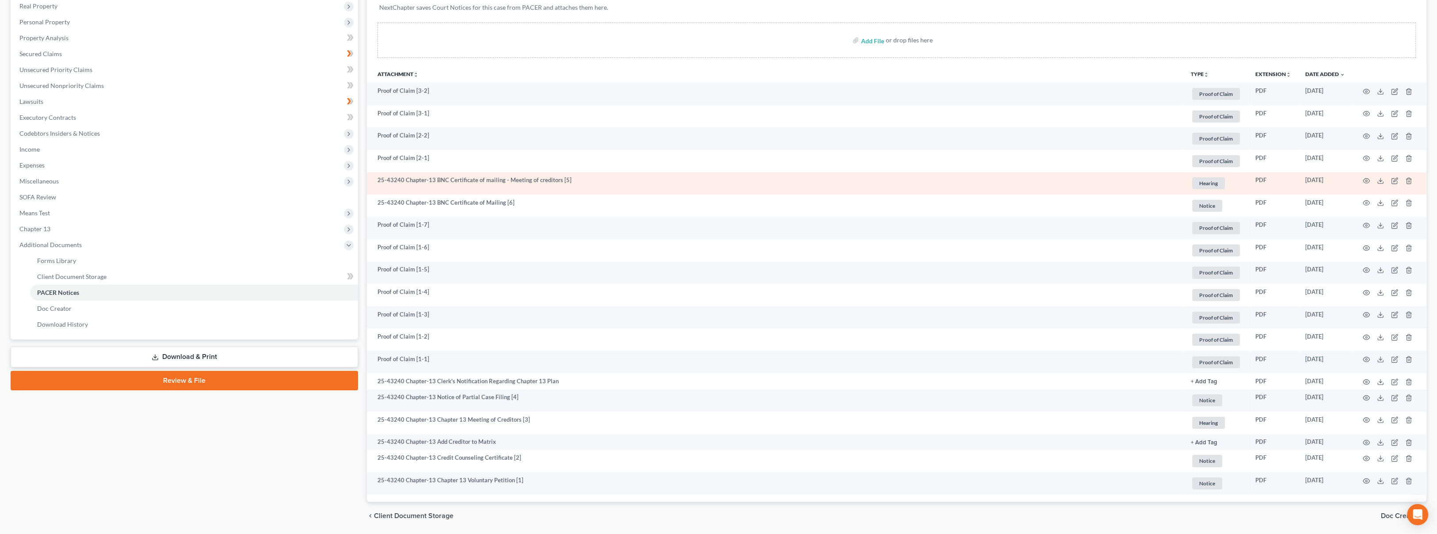
scroll to position [147, 0]
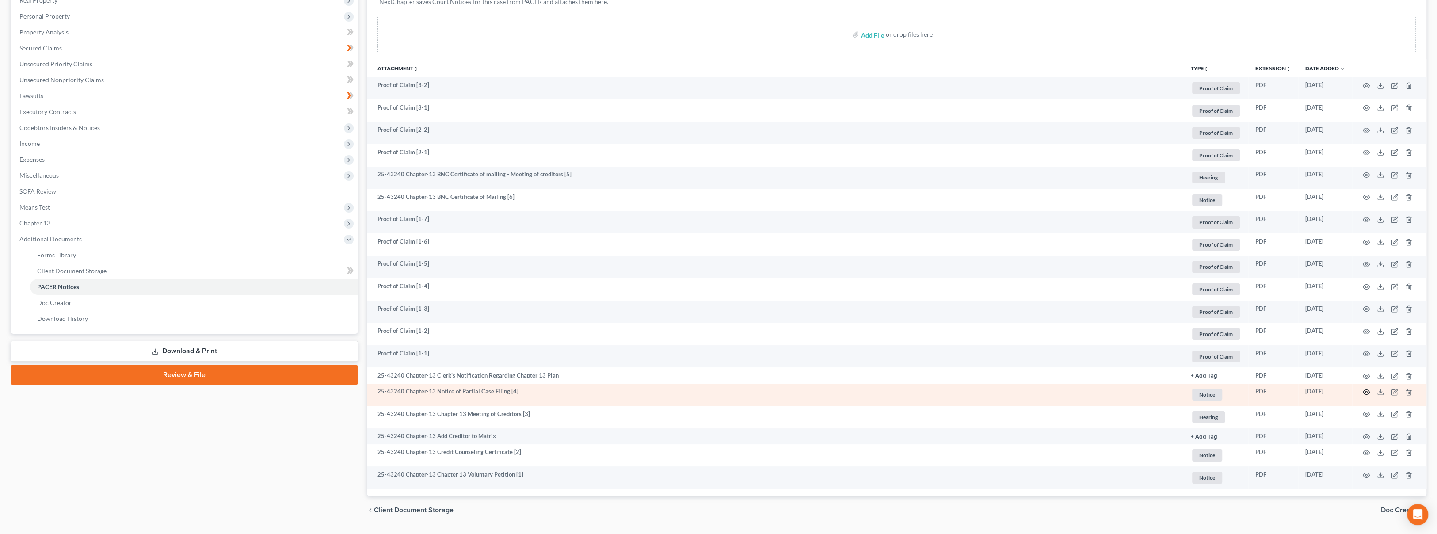
click at [1367, 392] on circle "button" at bounding box center [1366, 392] width 2 height 2
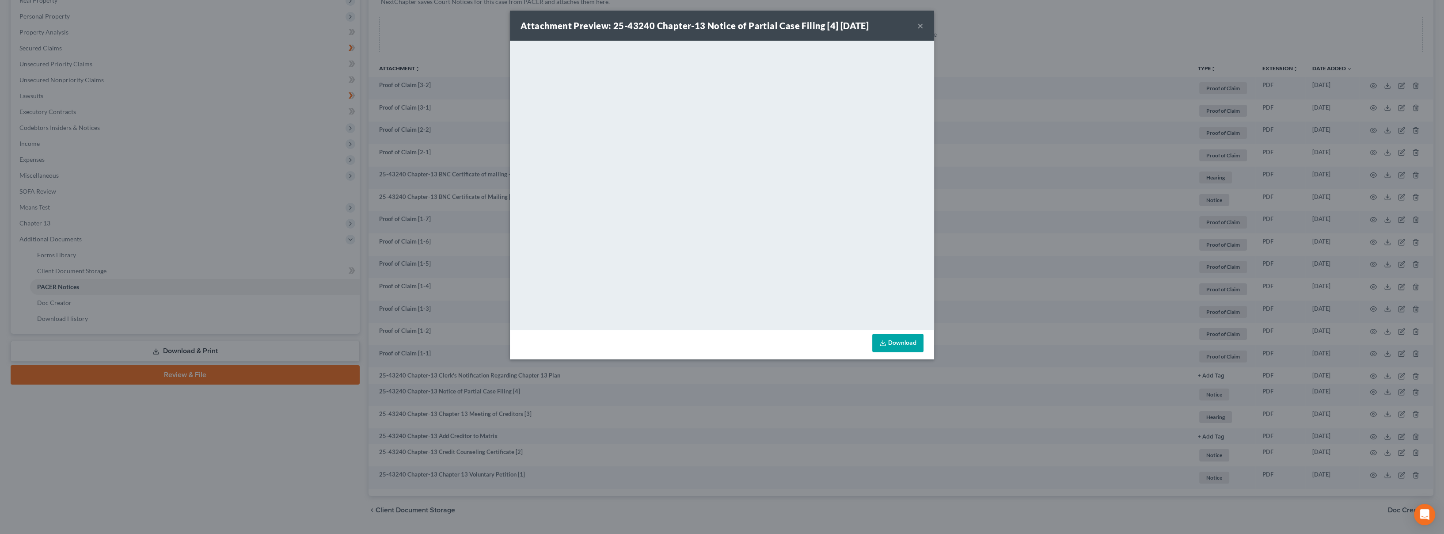
click at [918, 26] on button "×" at bounding box center [921, 25] width 6 height 11
